Goal: Task Accomplishment & Management: Manage account settings

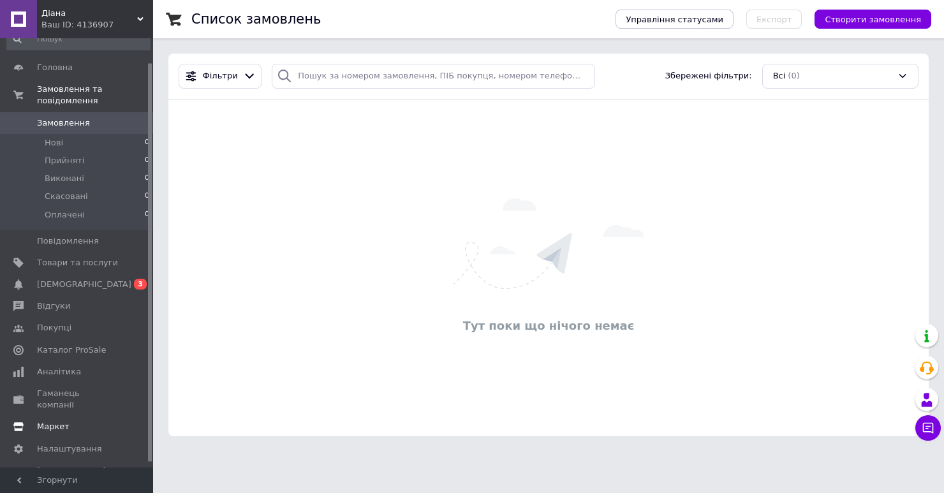
scroll to position [31, 0]
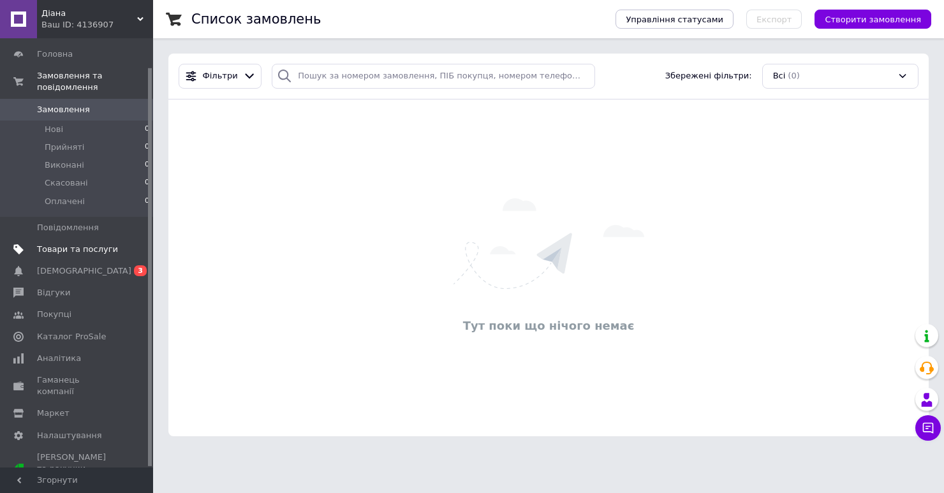
click at [49, 253] on span "Товари та послуги" at bounding box center [77, 249] width 81 height 11
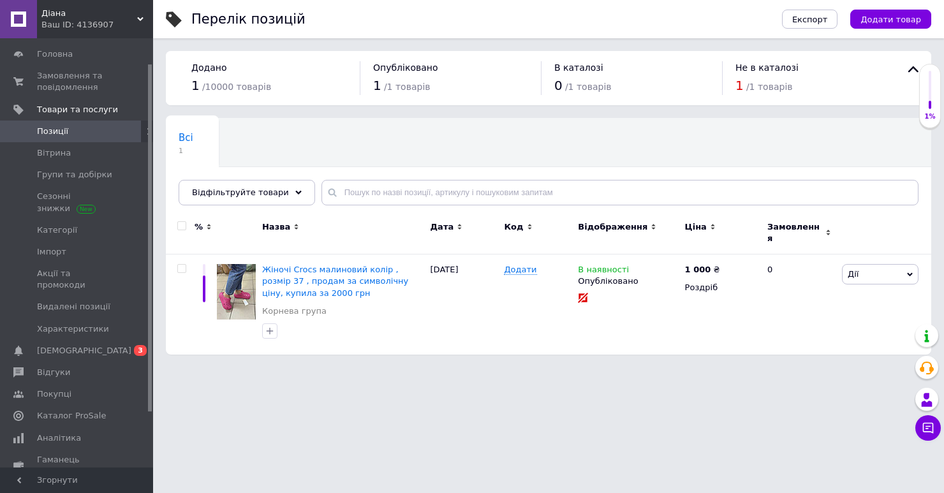
click at [83, 10] on span "Діана" at bounding box center [89, 13] width 96 height 11
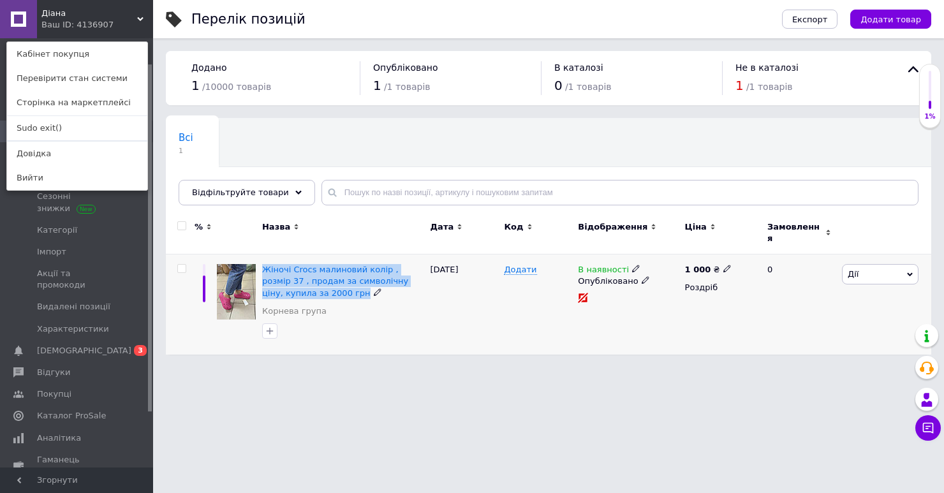
drag, startPoint x: 262, startPoint y: 256, endPoint x: 301, endPoint y: 290, distance: 52.4
click at [302, 290] on div "Жіночі Crocs малиновий колір , розмір 37 , продам за символічну ціну, купила за…" at bounding box center [343, 293] width 162 height 59
copy div "Жіночі Crocs малиновий колір , розмір 37 , продам за символічну ціну, купила за…"
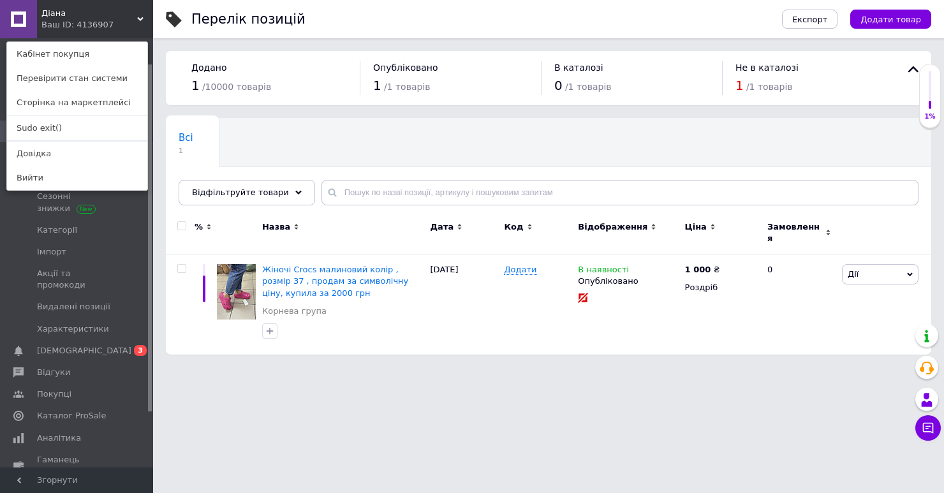
click at [106, 15] on div "[PERSON_NAME] Ваш ID: 4136907 Кабінет покупця Перевірити стан системи Сторінка …" at bounding box center [76, 19] width 153 height 38
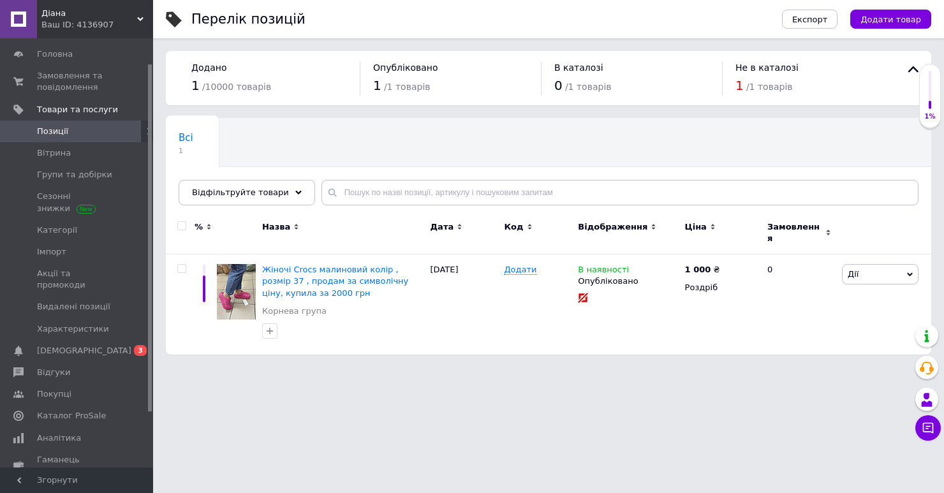
click at [136, 13] on span "Діана" at bounding box center [89, 13] width 96 height 11
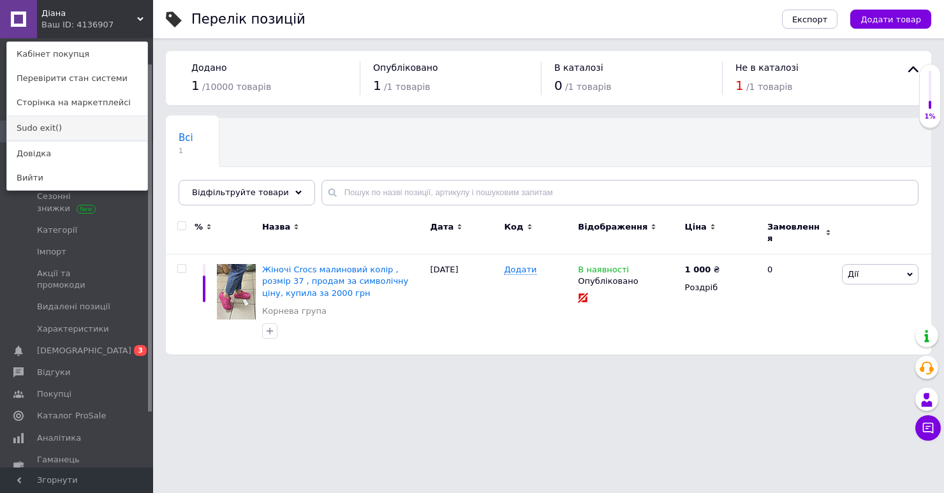
click at [61, 130] on link "Sudo exit()" at bounding box center [77, 128] width 140 height 24
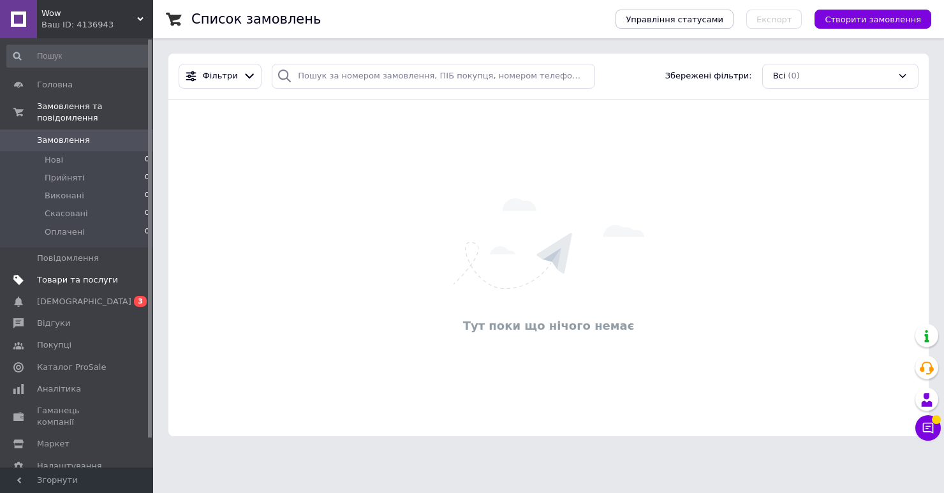
click at [94, 277] on span "Товари та послуги" at bounding box center [77, 279] width 81 height 11
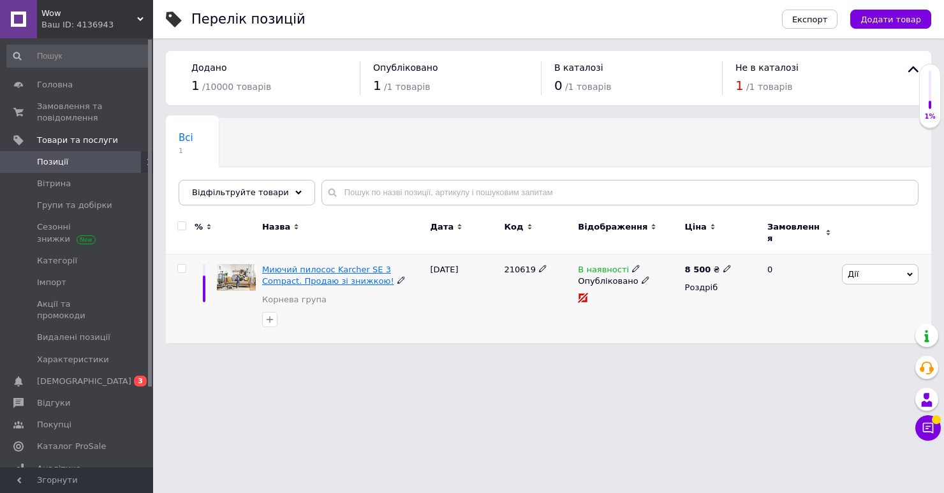
click at [307, 265] on span "Миючий пилосос Karcher SE 3 Compact. Продаю зі знижкою!" at bounding box center [328, 275] width 132 height 21
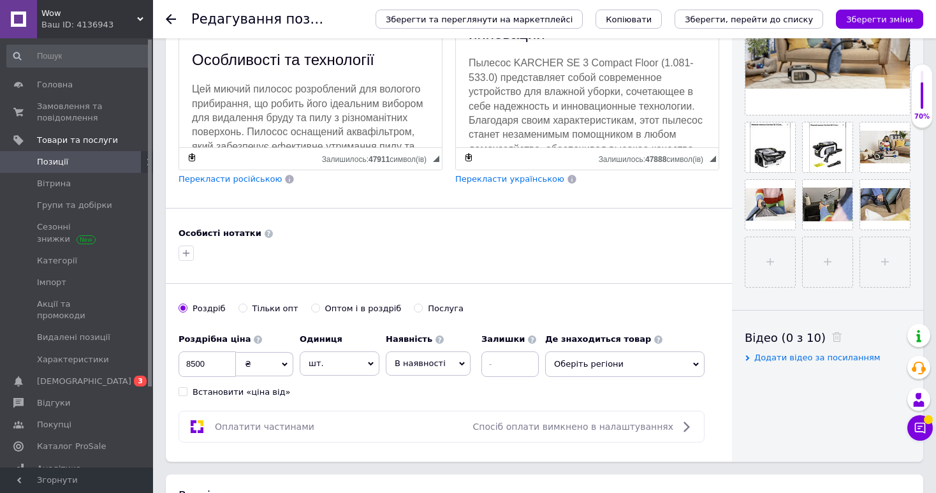
scroll to position [245, 0]
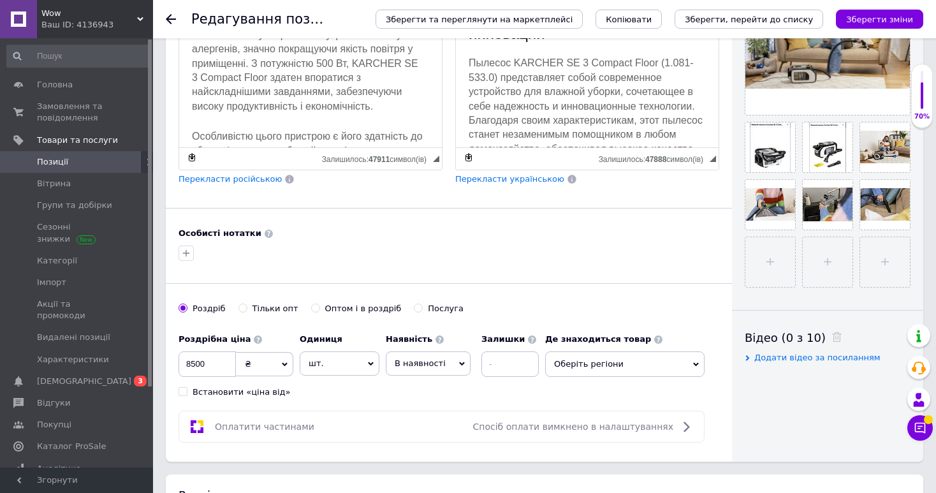
click at [65, 11] on span "Wow" at bounding box center [89, 13] width 96 height 11
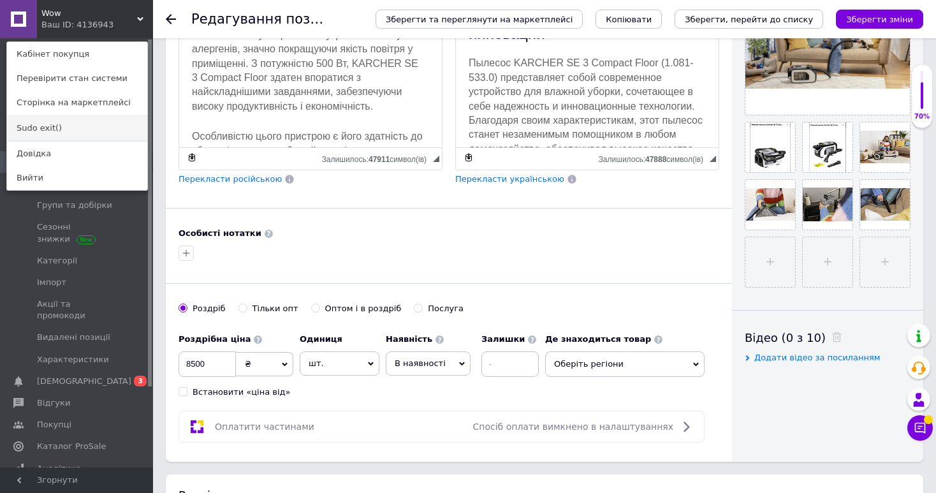
click at [65, 124] on link "Sudo exit()" at bounding box center [77, 128] width 140 height 24
